Goal: Task Accomplishment & Management: Manage account settings

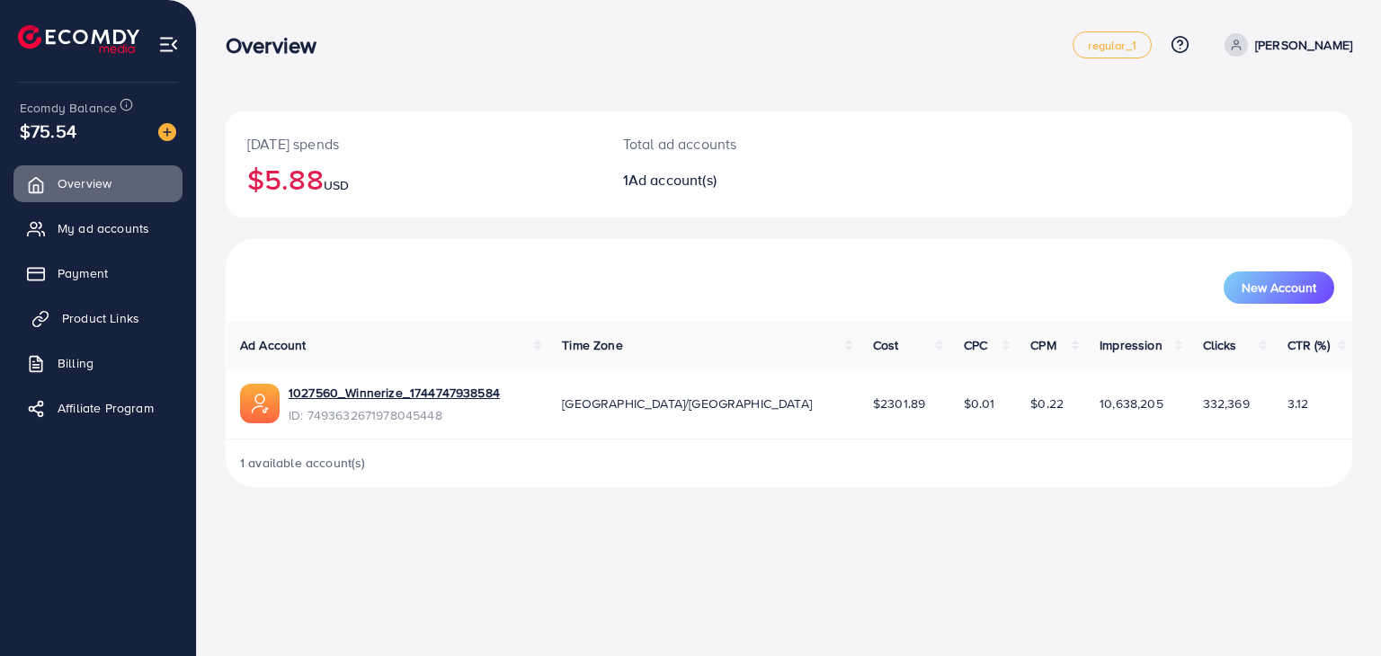
click at [93, 306] on link "Product Links" at bounding box center [97, 318] width 169 height 36
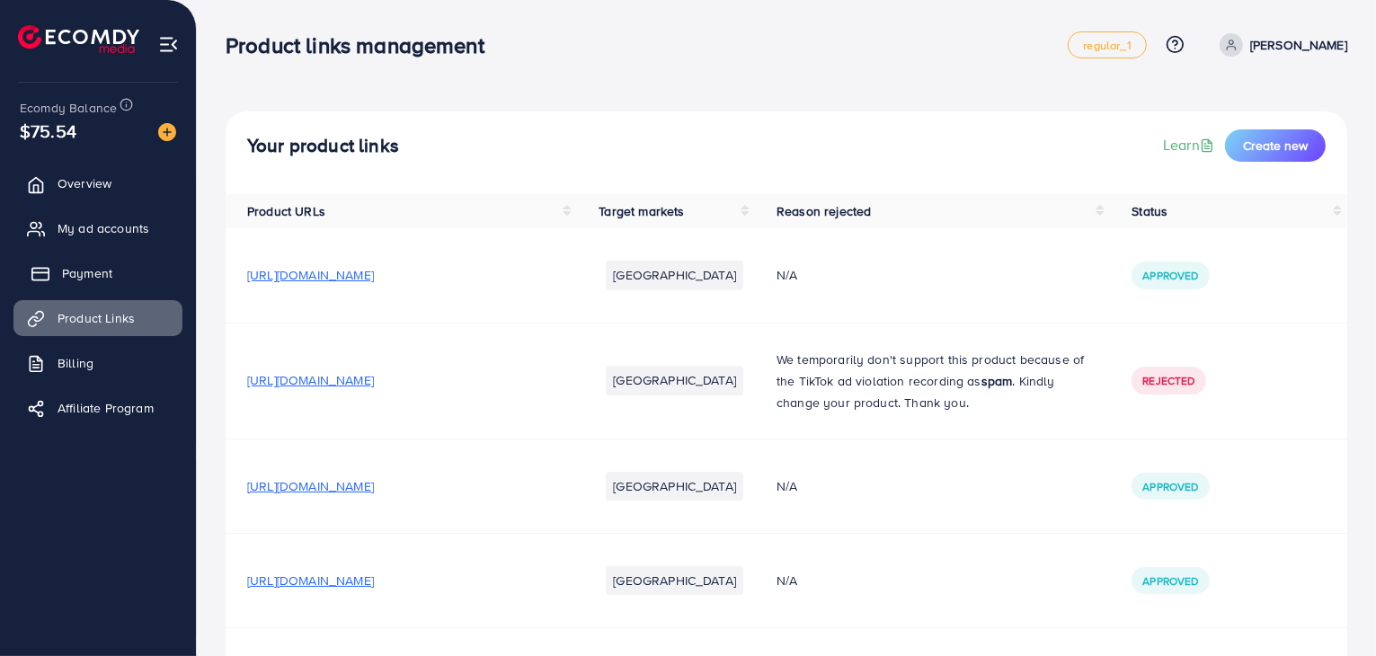
click at [84, 271] on span "Payment" at bounding box center [87, 273] width 50 height 18
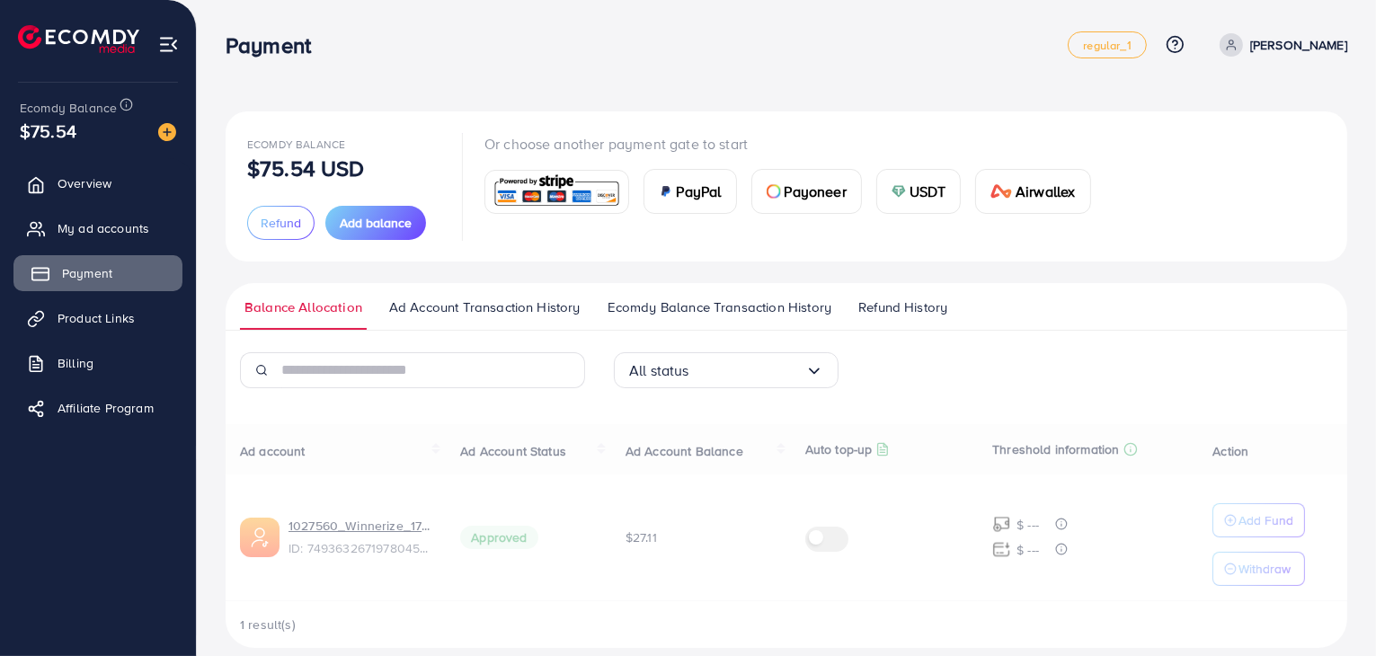
scroll to position [20, 0]
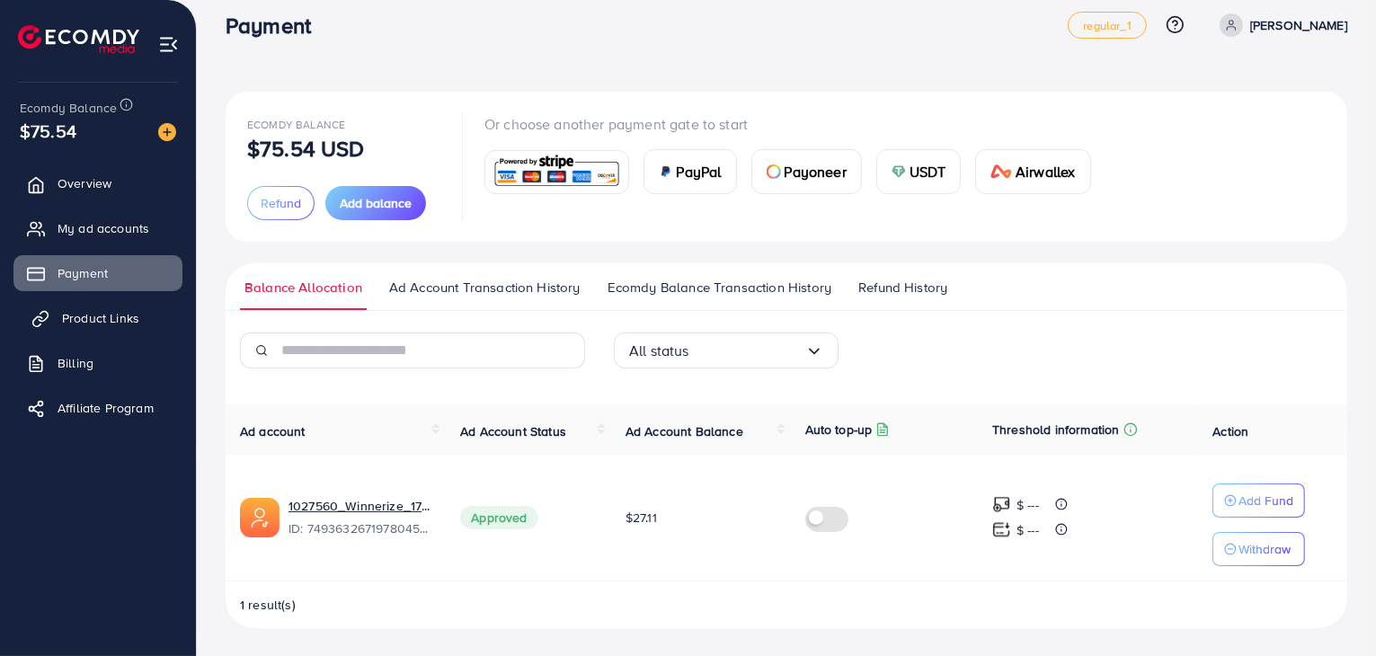
click at [83, 324] on span "Product Links" at bounding box center [100, 318] width 77 height 18
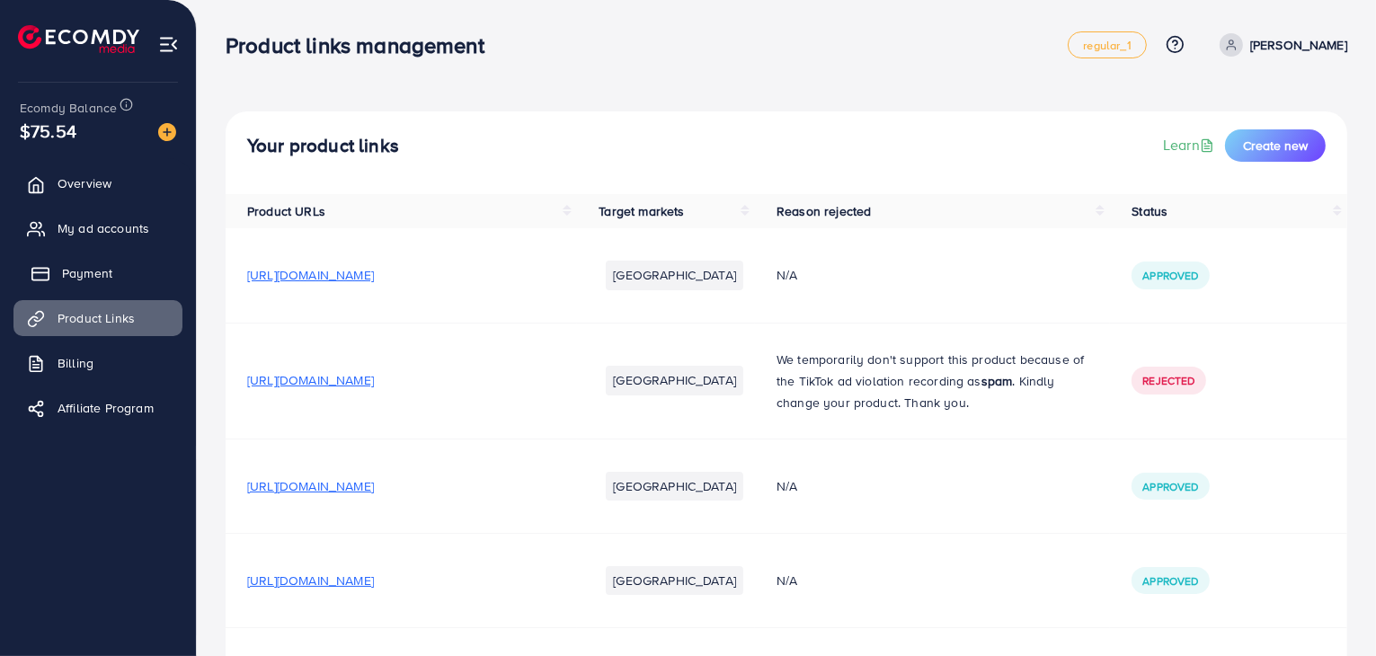
click at [132, 261] on link "Payment" at bounding box center [97, 273] width 169 height 36
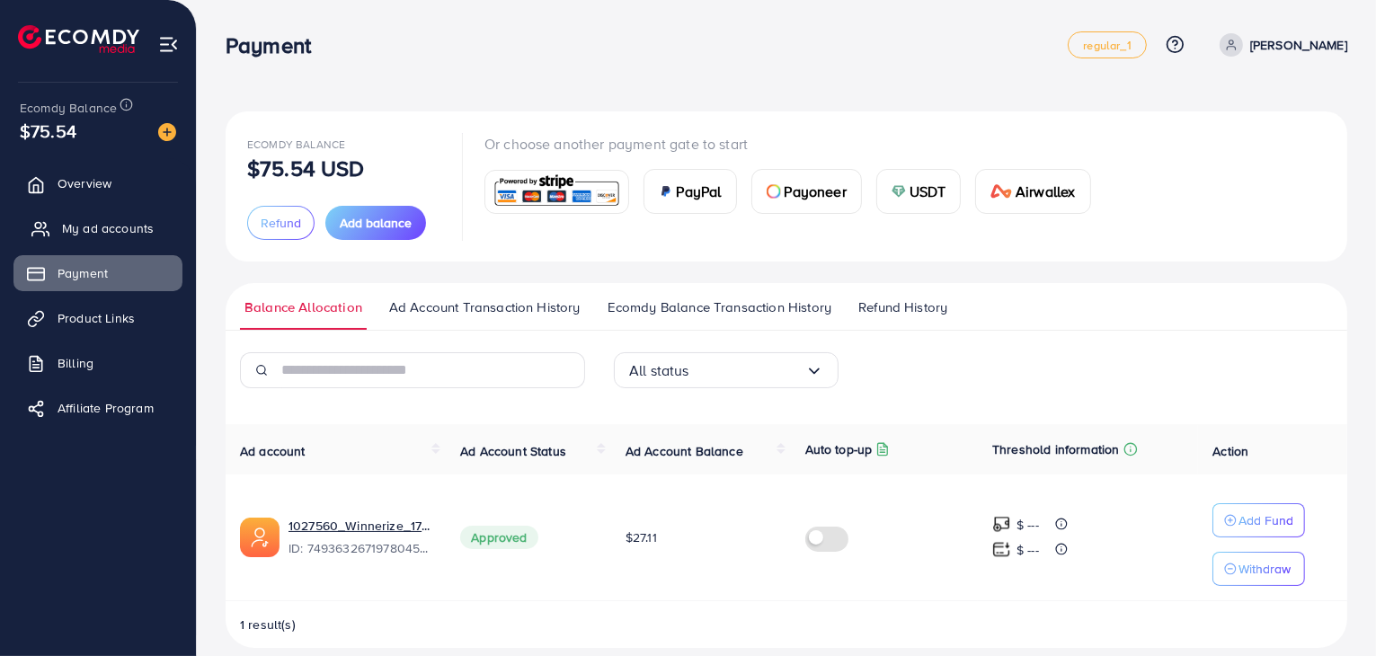
click at [114, 231] on span "My ad accounts" at bounding box center [108, 228] width 92 height 18
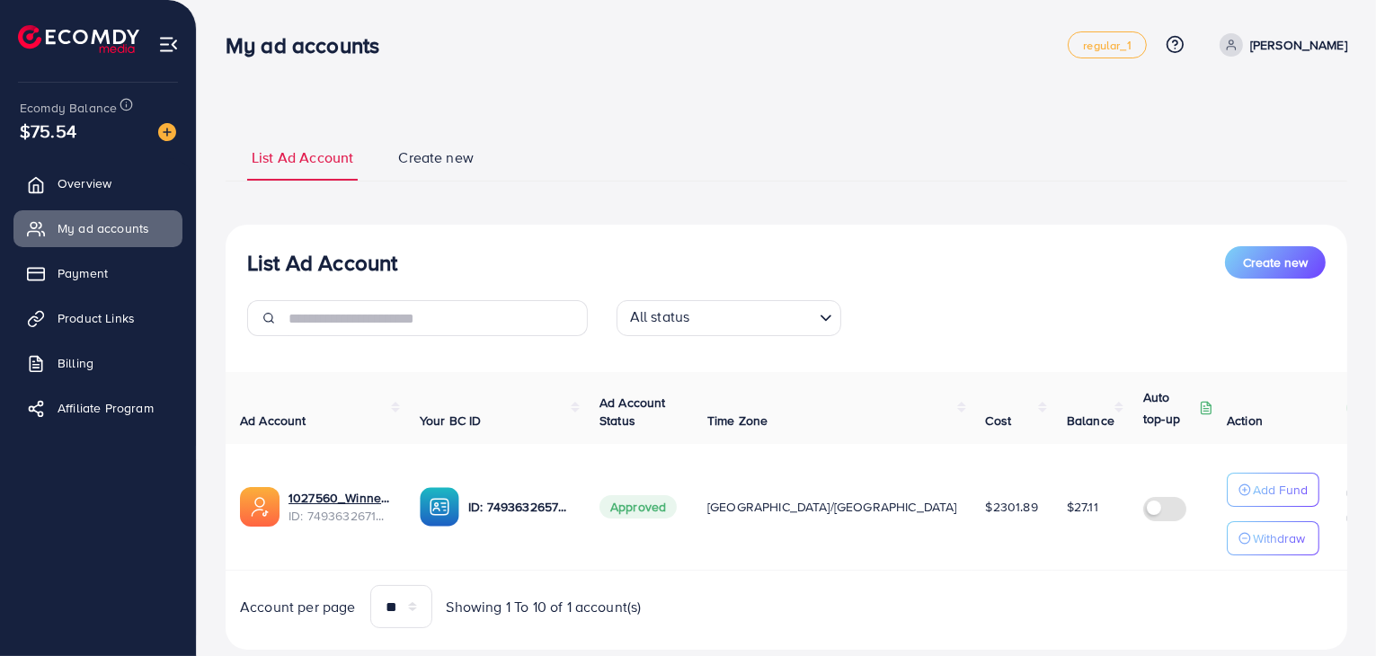
click at [1266, 495] on p "$ ---" at bounding box center [1277, 495] width 22 height 22
click at [1242, 526] on img at bounding box center [1251, 520] width 19 height 19
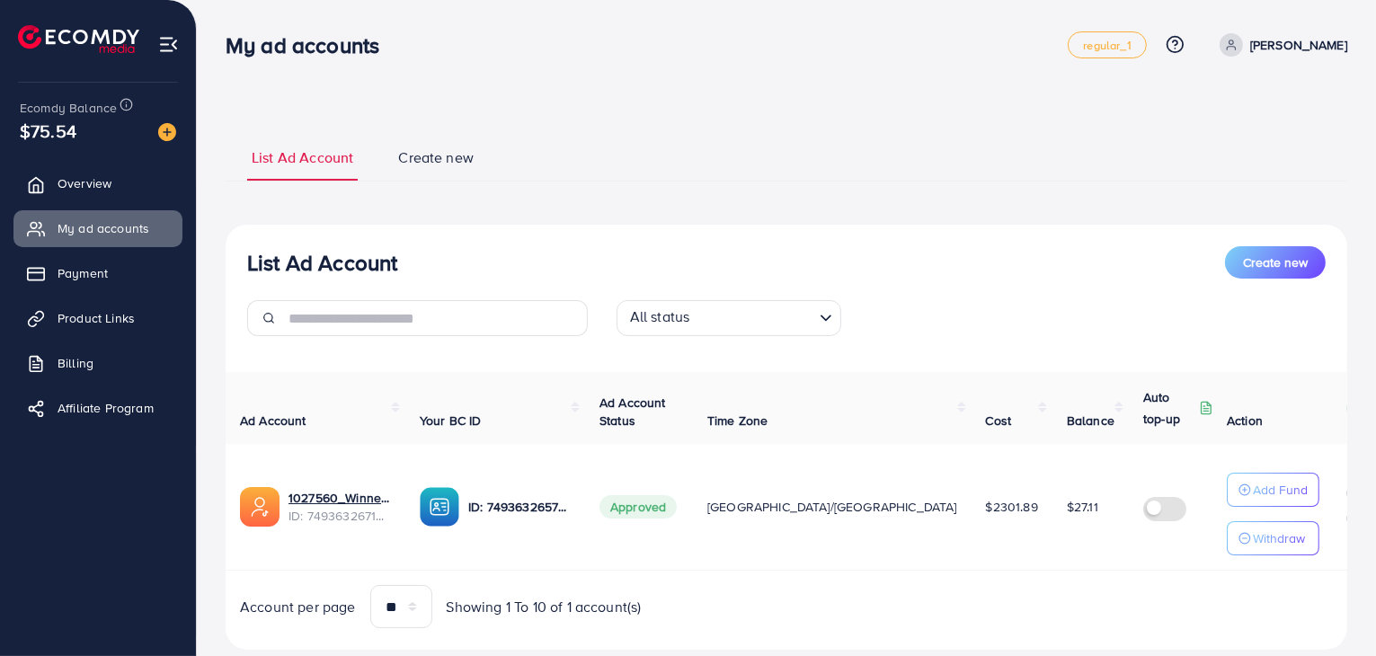
click at [1242, 526] on img at bounding box center [1251, 520] width 19 height 19
click at [1266, 520] on p "$ ---" at bounding box center [1277, 520] width 22 height 22
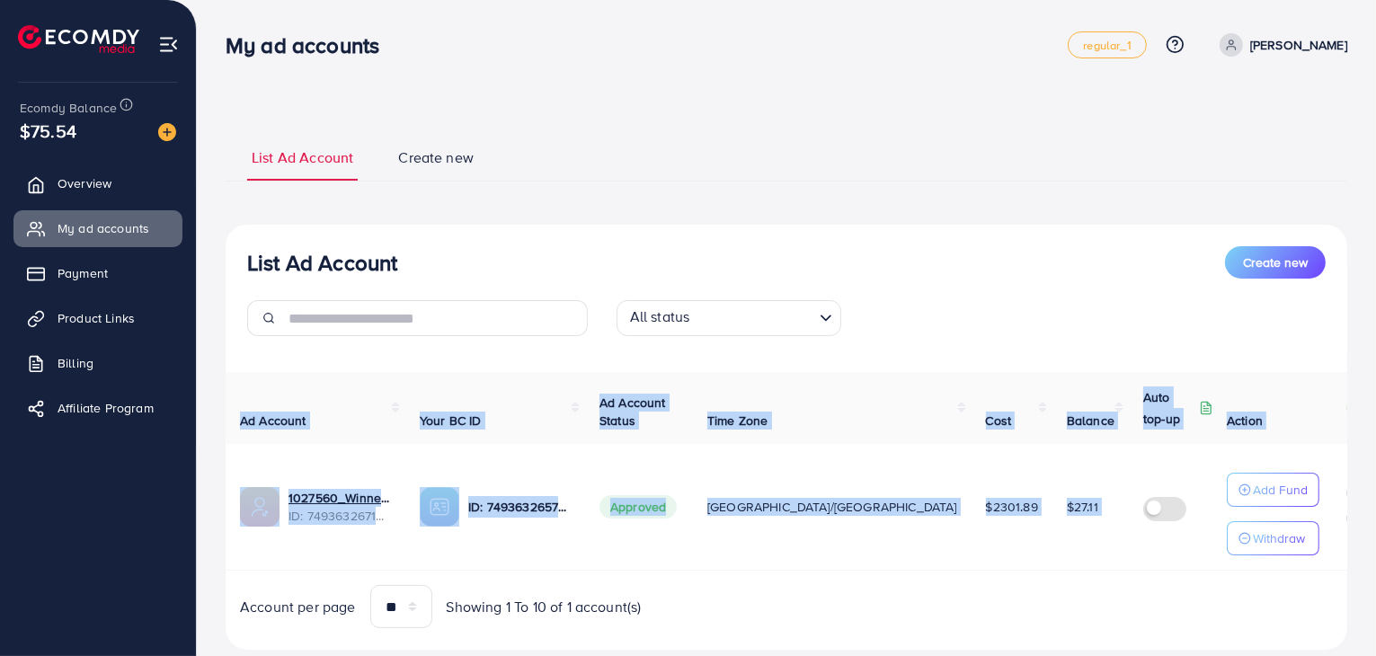
click at [1266, 520] on p "$ ---" at bounding box center [1277, 520] width 22 height 22
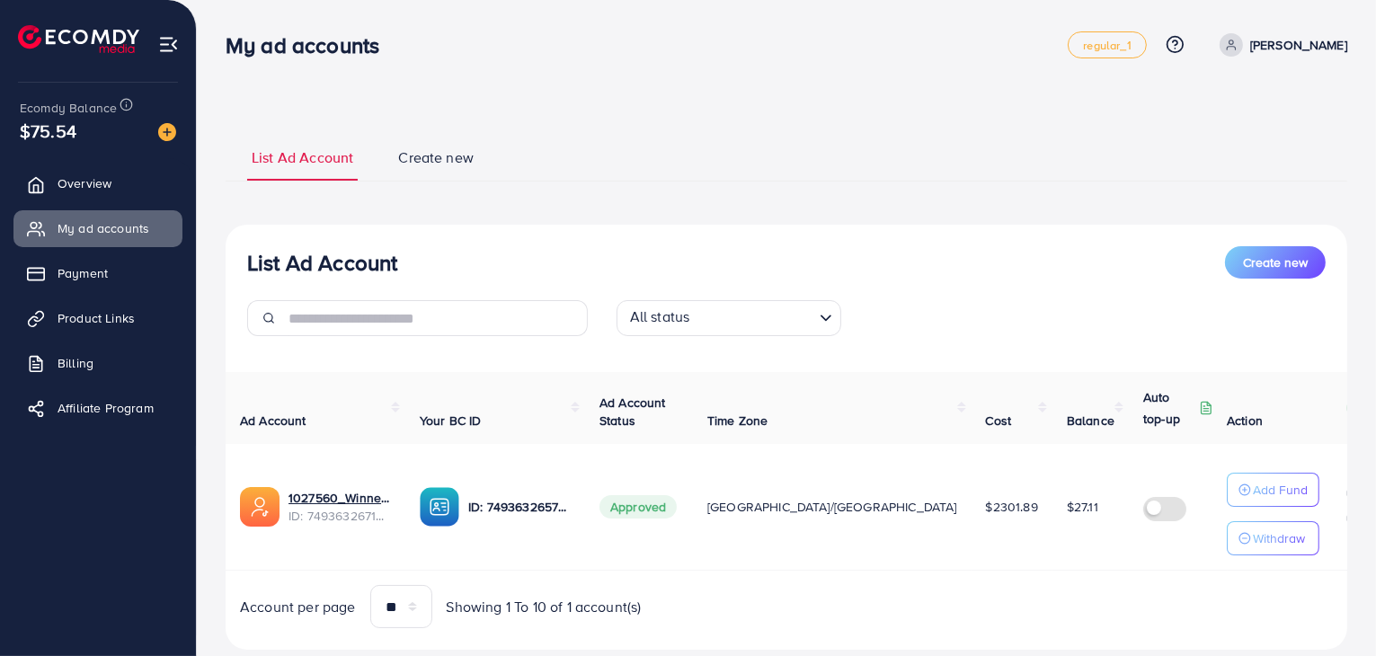
click at [1266, 490] on p "$ ---" at bounding box center [1277, 495] width 22 height 22
click at [1242, 495] on img at bounding box center [1251, 494] width 19 height 19
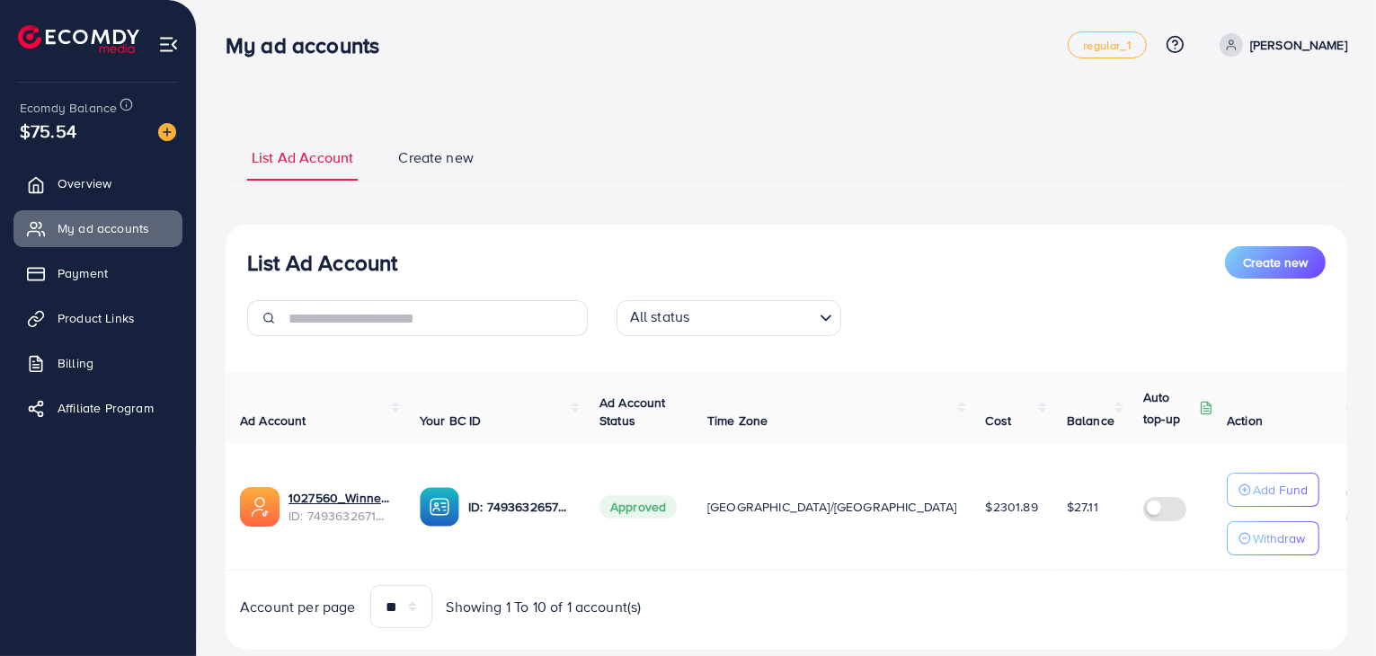
click at [1242, 495] on img at bounding box center [1251, 494] width 19 height 19
click at [1242, 511] on div "$ ---" at bounding box center [1265, 520] width 47 height 22
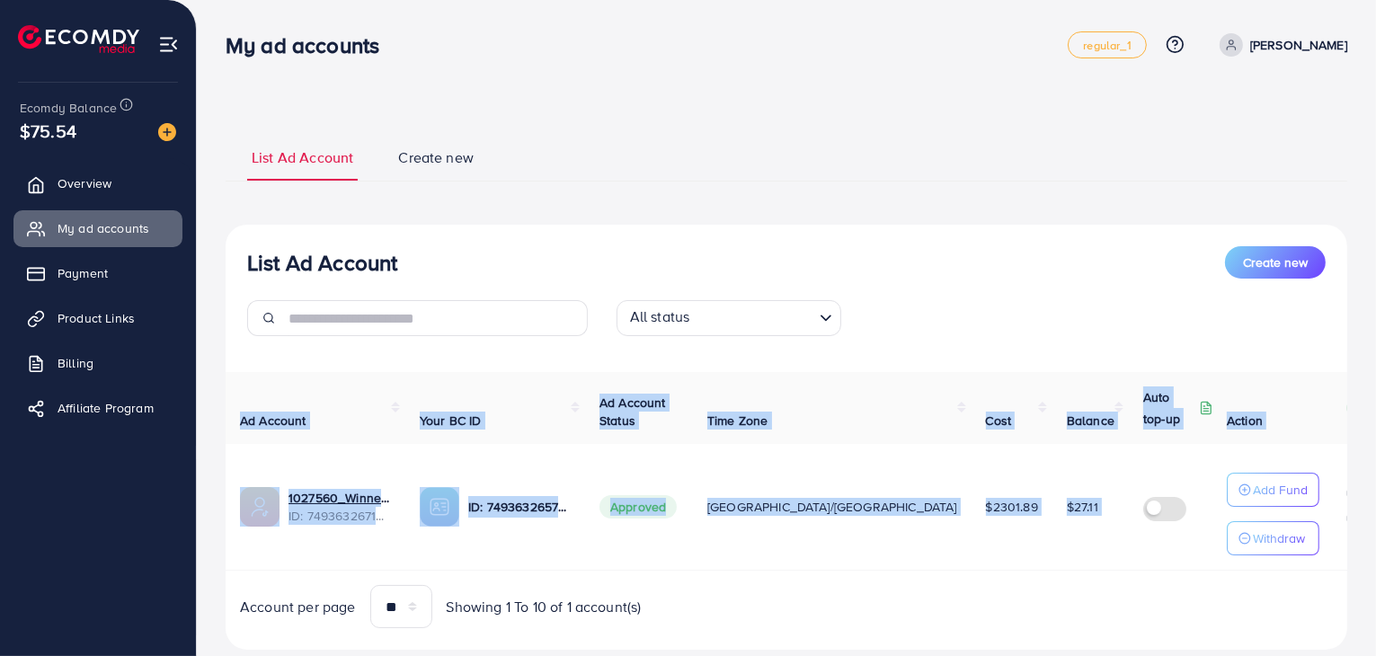
click at [1242, 511] on div "$ ---" at bounding box center [1265, 520] width 47 height 22
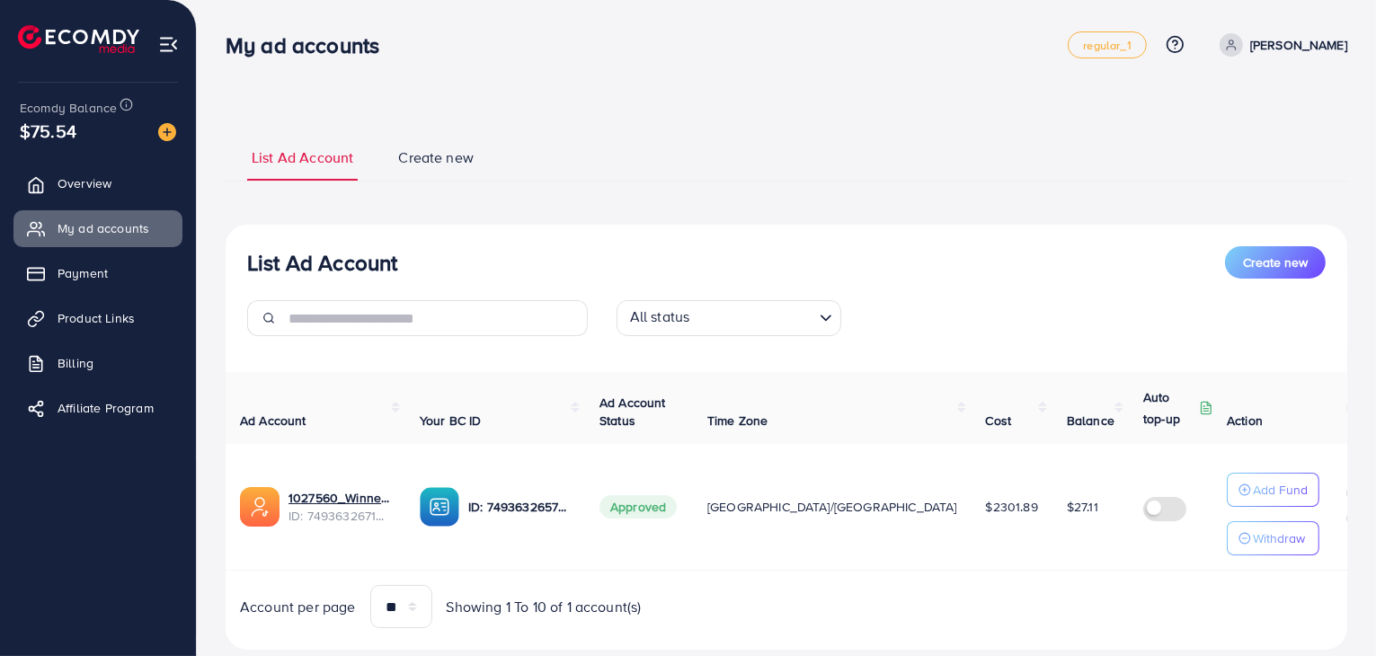
click at [1129, 524] on td at bounding box center [1178, 507] width 99 height 127
click at [1143, 506] on label at bounding box center [1168, 507] width 50 height 21
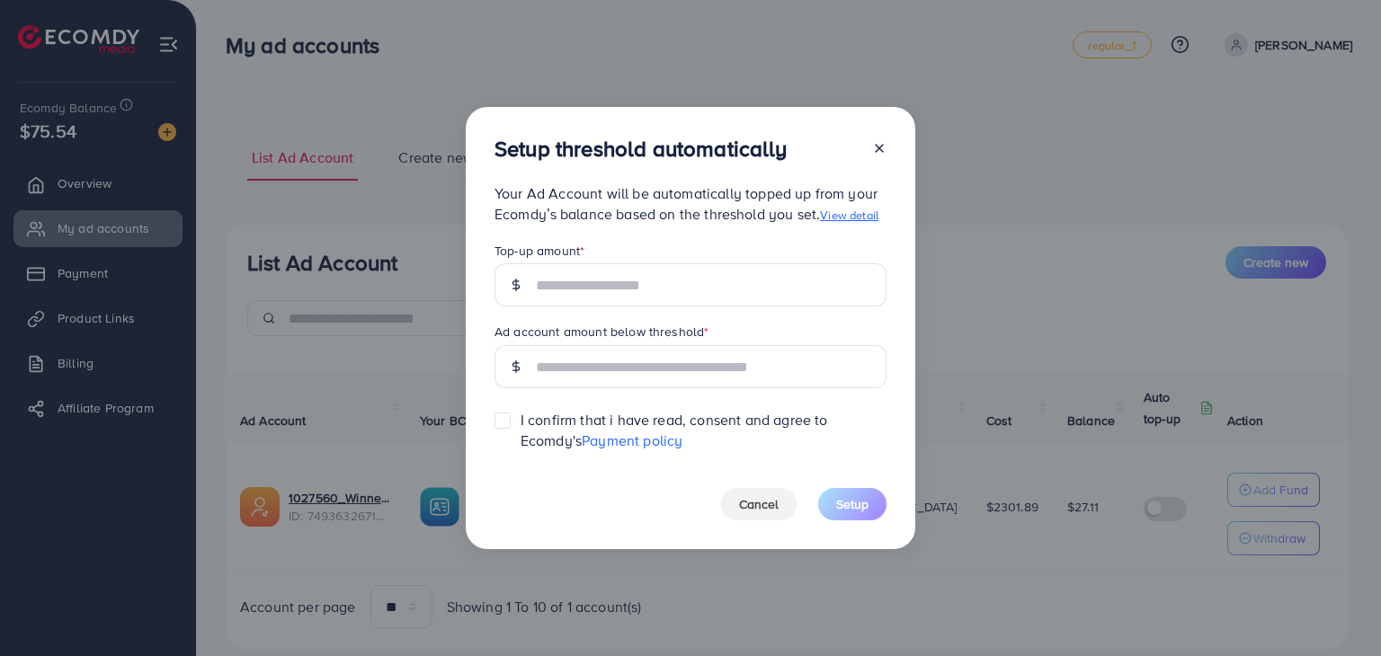
click at [866, 152] on div at bounding box center [871, 152] width 29 height 33
click at [872, 148] on icon at bounding box center [879, 148] width 14 height 14
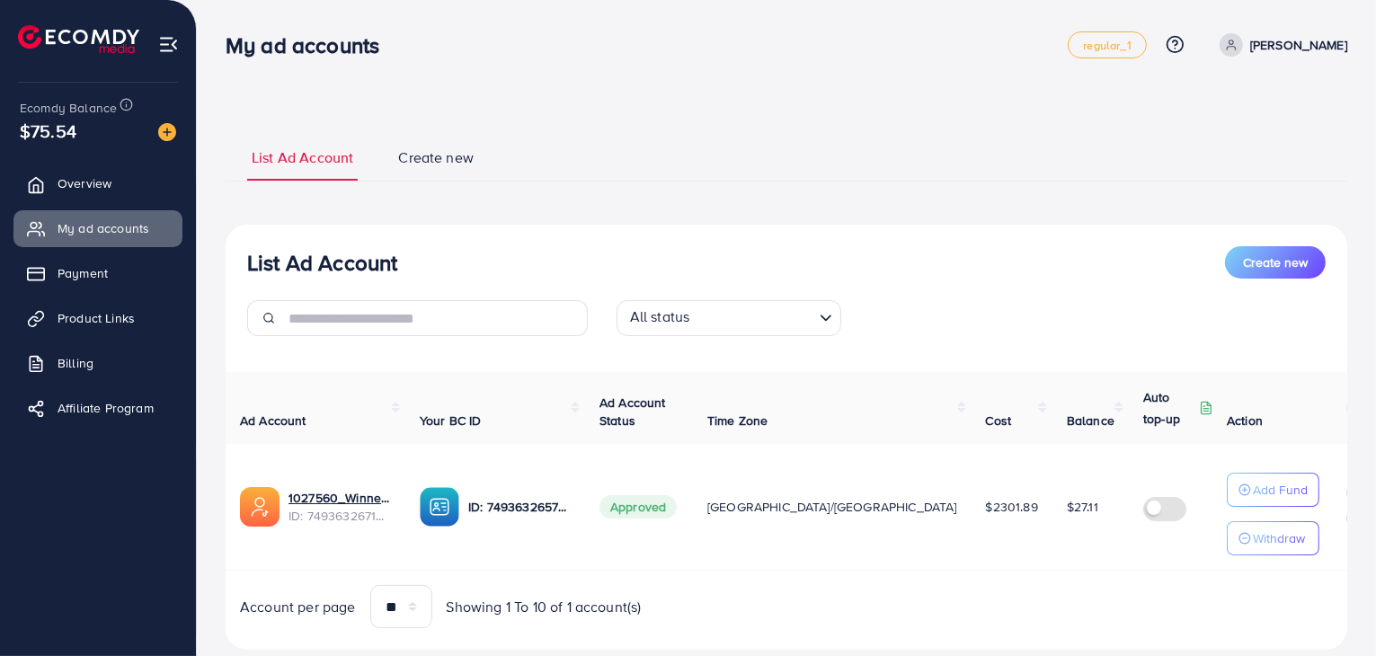
click at [1143, 504] on label at bounding box center [1168, 507] width 50 height 21
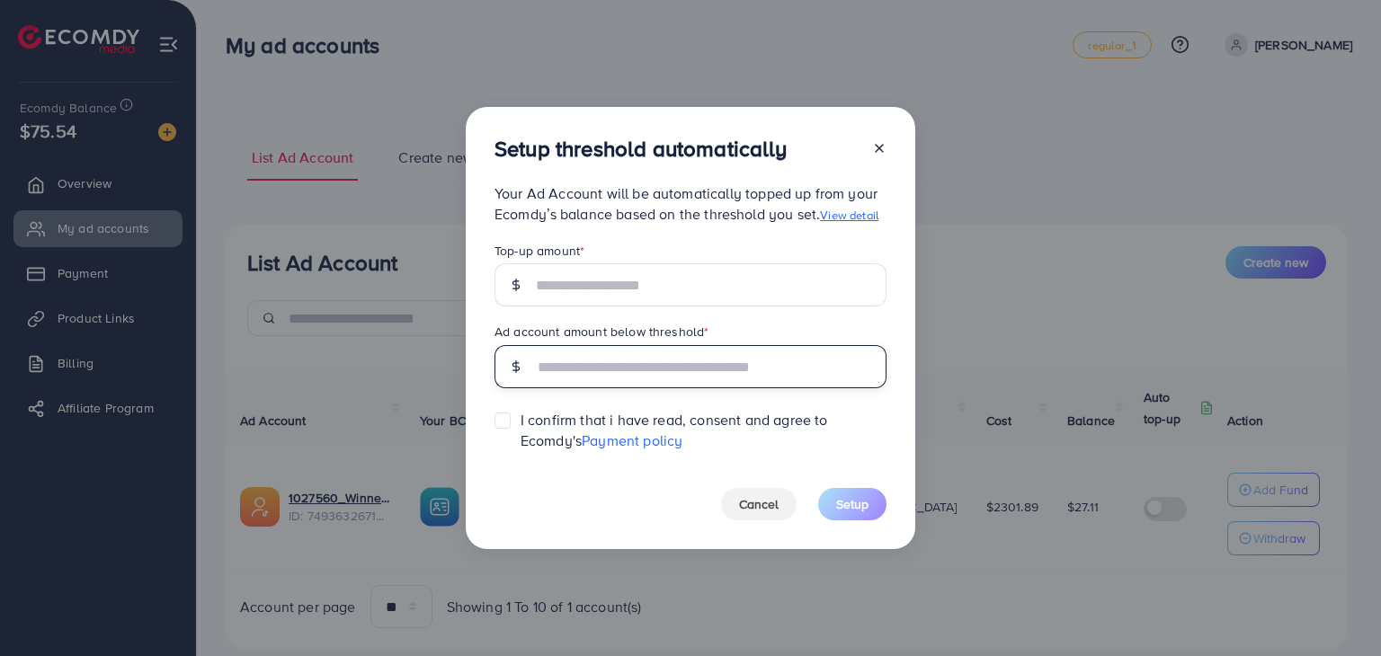
click at [754, 360] on input "text" at bounding box center [711, 366] width 351 height 43
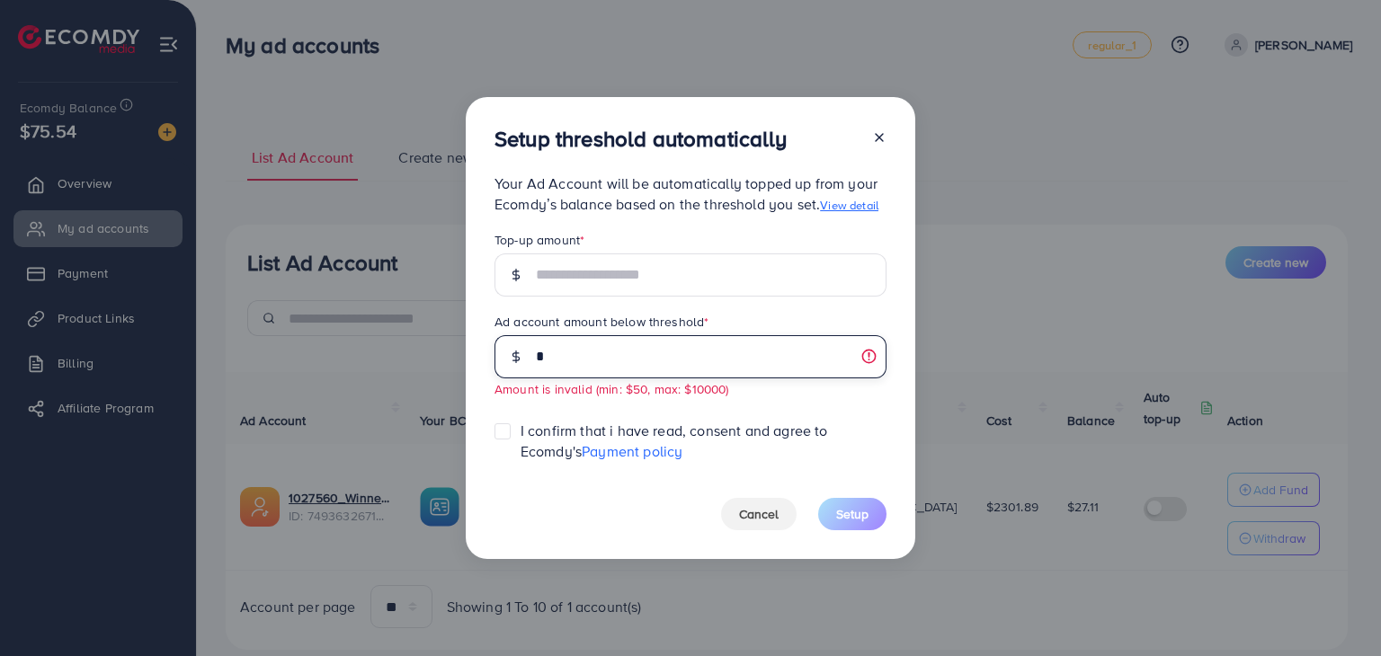
type input "*"
click at [874, 138] on icon at bounding box center [879, 137] width 14 height 14
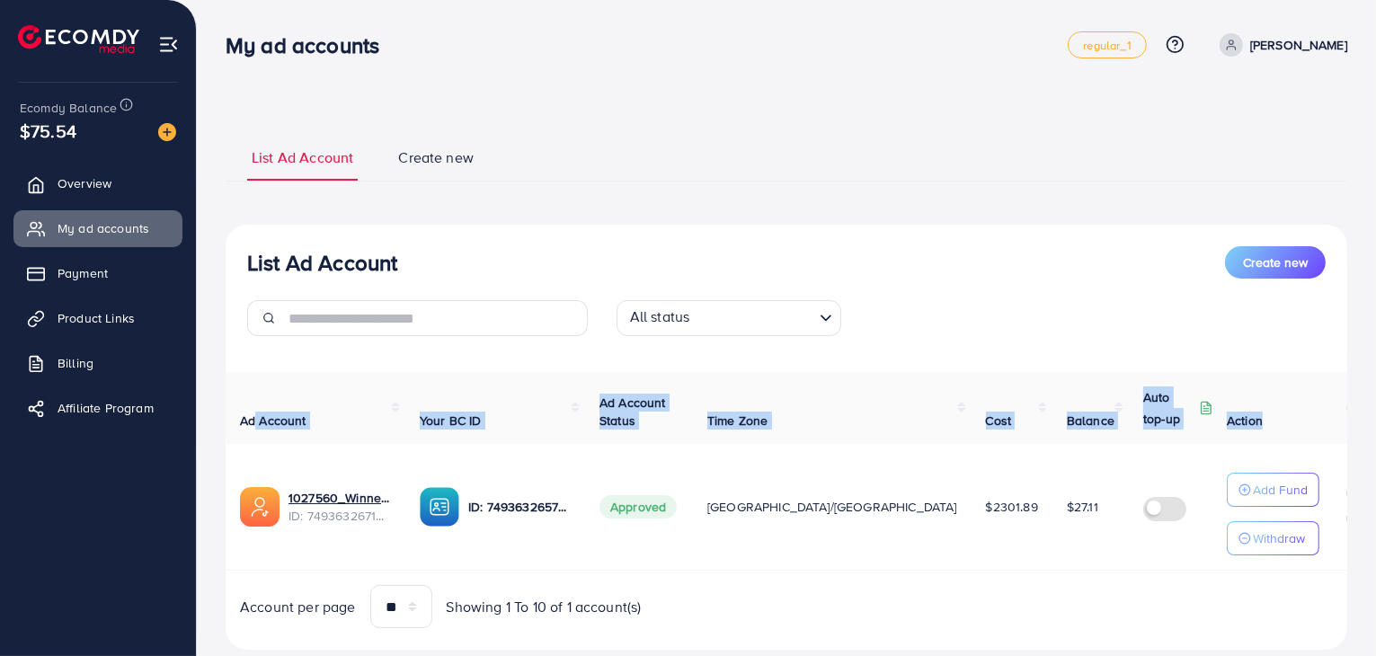
drag, startPoint x: 1261, startPoint y: 422, endPoint x: 257, endPoint y: 412, distance: 1004.0
click at [257, 412] on tr "Ad Account Your BC ID Ad Account Status Time Zone Cost Balance Auto top-up Thre…" at bounding box center [862, 408] width 1272 height 72
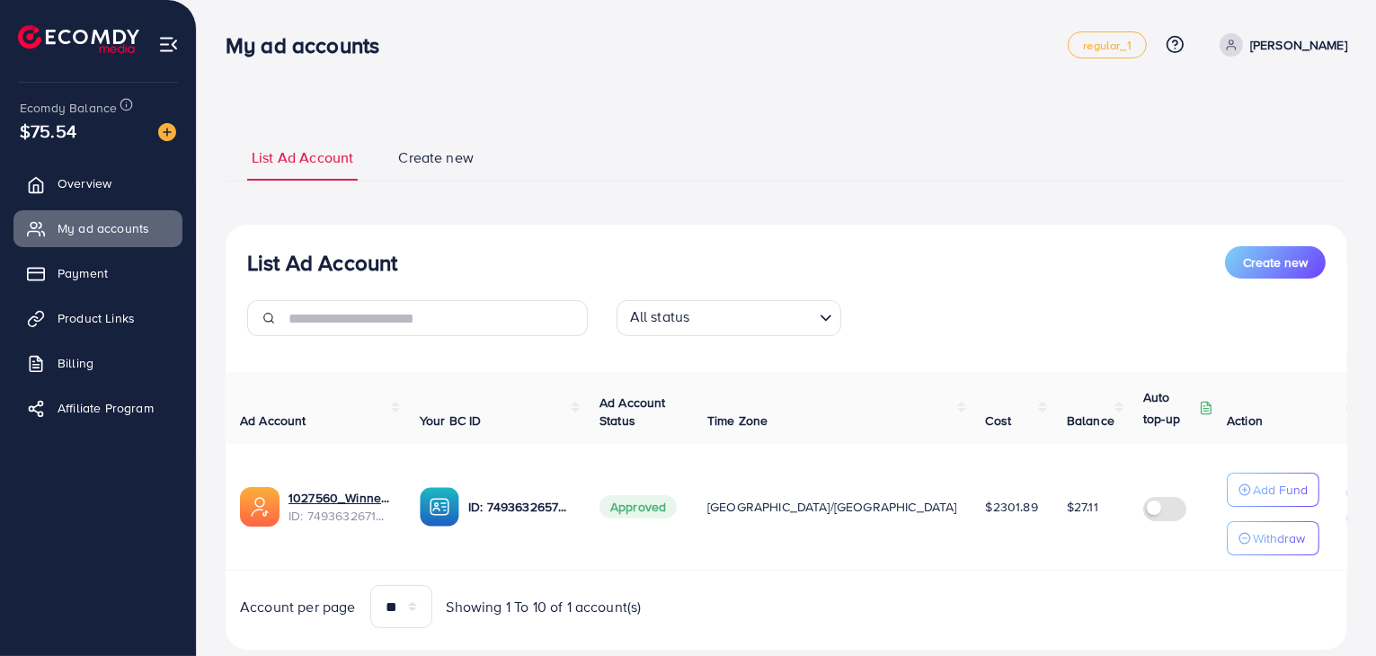
click at [1129, 555] on td at bounding box center [1178, 507] width 99 height 127
click at [1334, 411] on icon at bounding box center [1341, 408] width 14 height 14
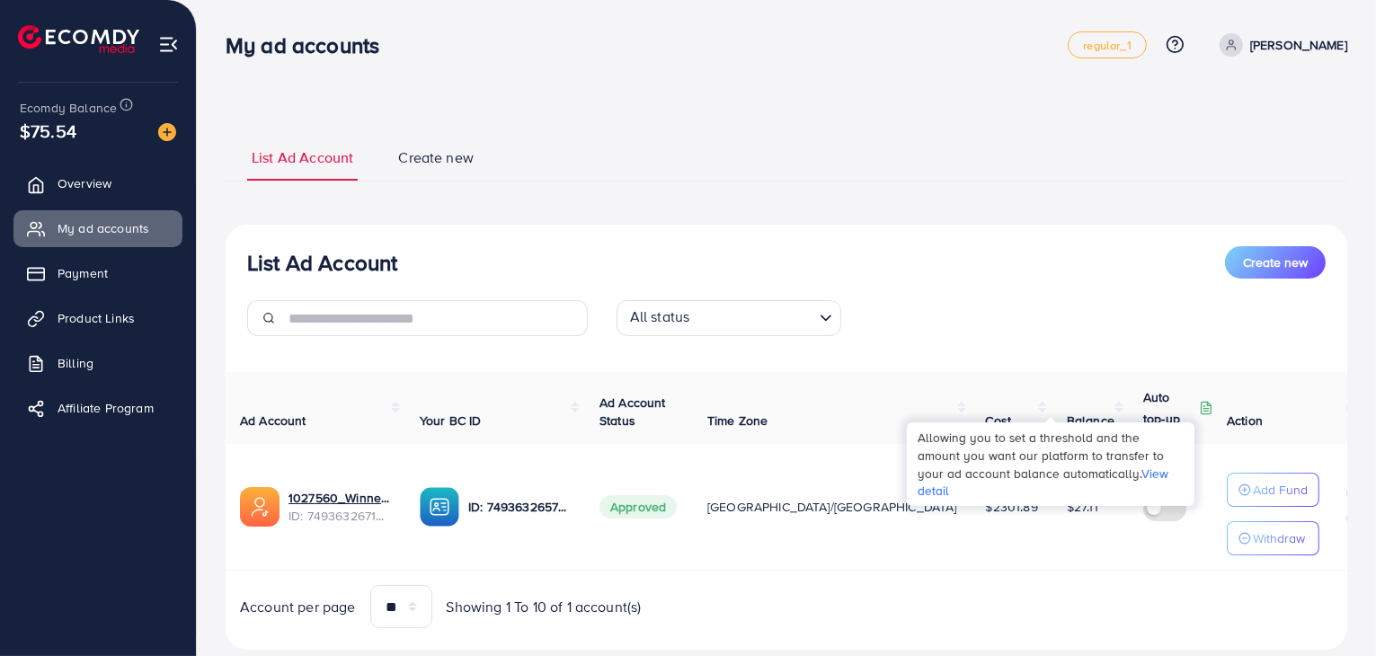
click at [1202, 413] on icon at bounding box center [1207, 409] width 10 height 12
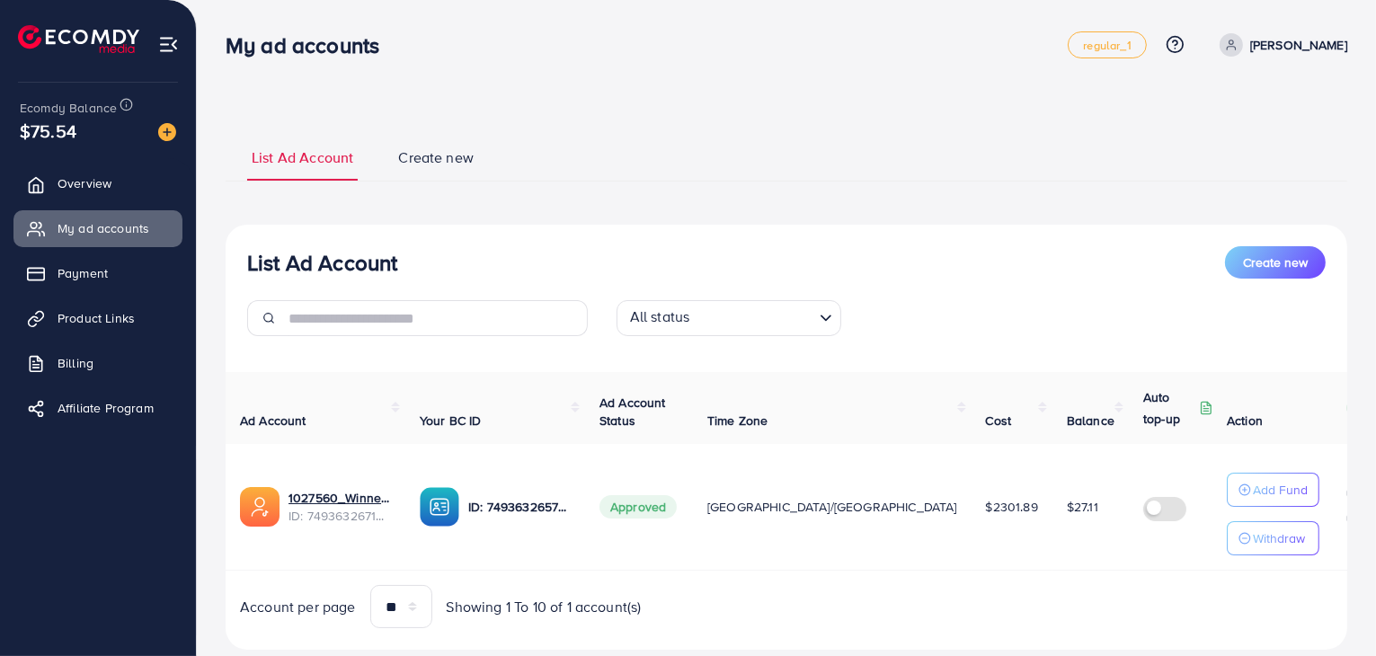
click at [419, 154] on span "Create new" at bounding box center [435, 157] width 75 height 21
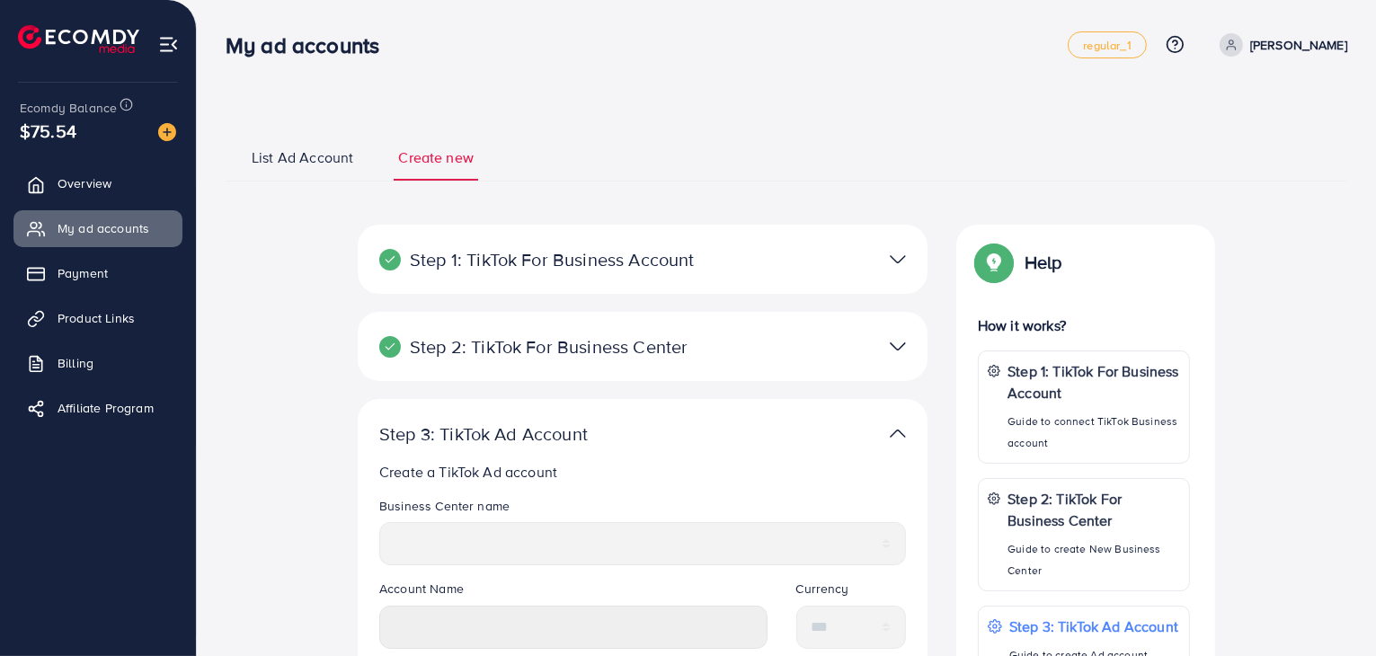
click at [472, 81] on div "List Ad Account Create new Step 1: TikTok For Business Account Connect to TikTo…" at bounding box center [786, 544] width 1179 height 1088
click at [320, 162] on span "List Ad Account" at bounding box center [303, 157] width 102 height 21
